Goal: Task Accomplishment & Management: Use online tool/utility

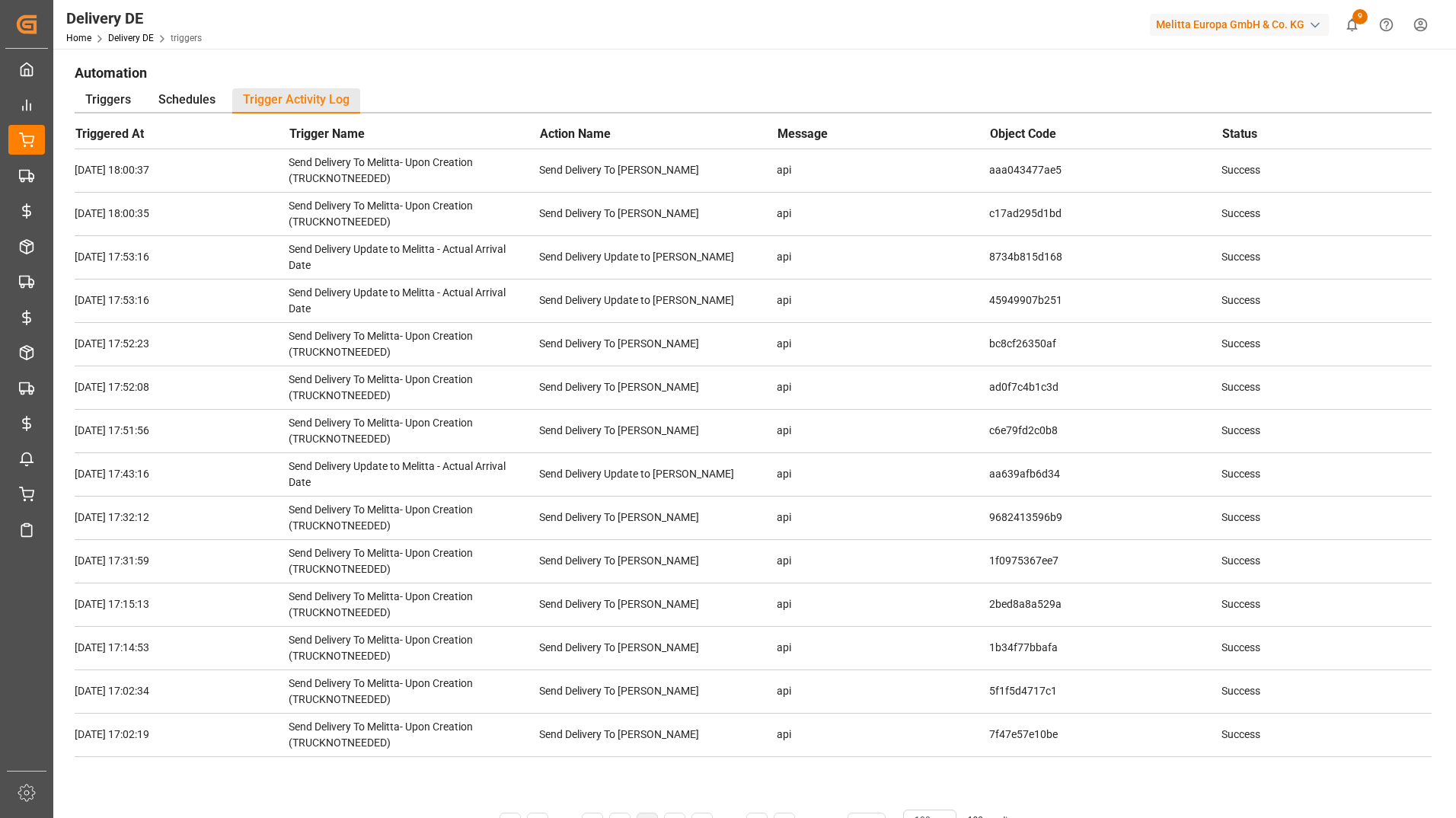
scroll to position [1774, 0]
